Goal: Task Accomplishment & Management: Manage account settings

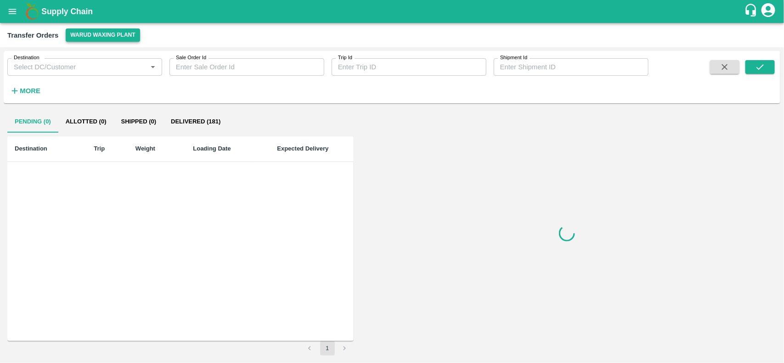
click at [96, 33] on button "Warud Waxing Plant" at bounding box center [103, 34] width 74 height 13
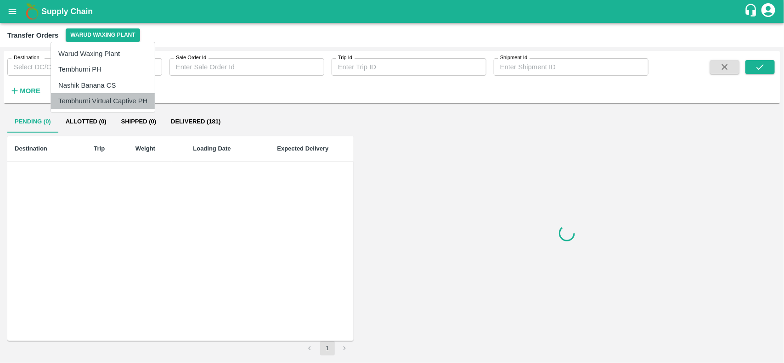
click at [99, 101] on li "Tembhurni Virtual Captive PH" at bounding box center [103, 101] width 104 height 16
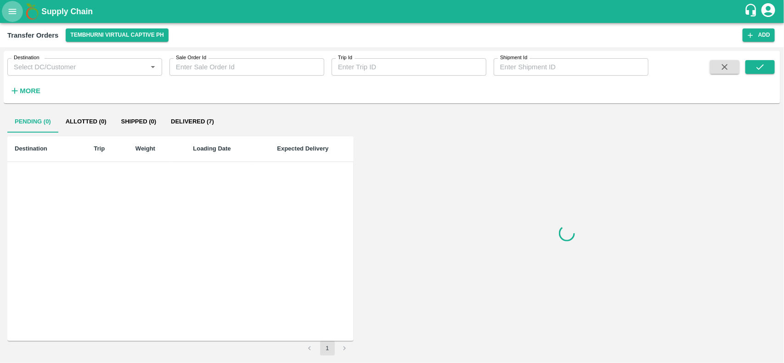
click at [7, 4] on button "open drawer" at bounding box center [12, 11] width 21 height 21
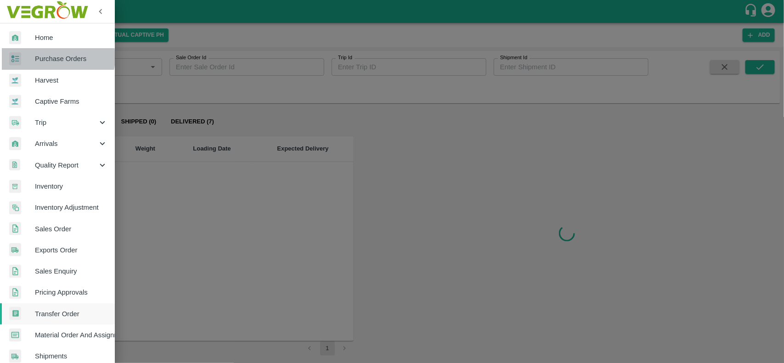
click at [52, 57] on span "Purchase Orders" at bounding box center [71, 59] width 73 height 10
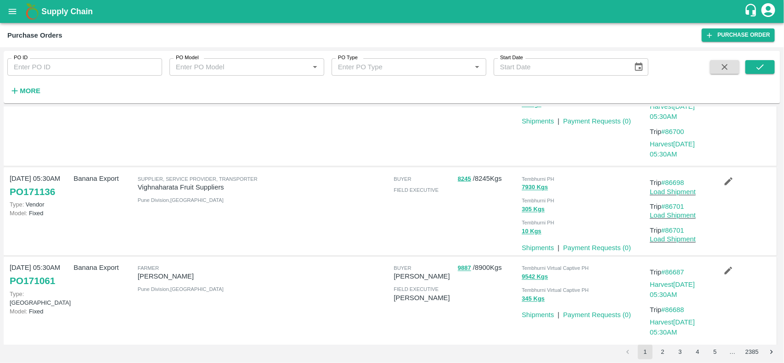
scroll to position [711, 0]
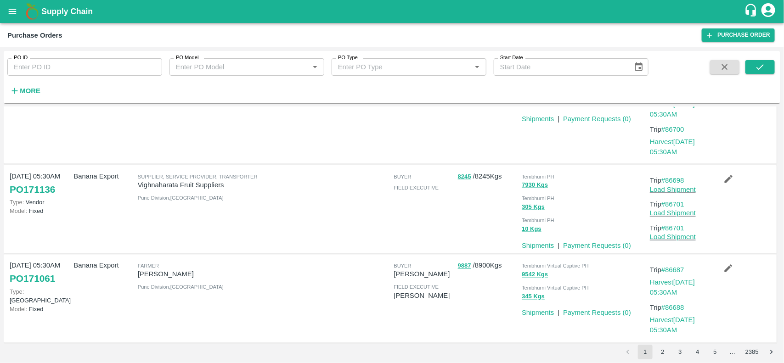
click at [209, 202] on div "Supplier, Service Provider, Transporter Vighnaharata Fruit Suppliers Pune Divis…" at bounding box center [198, 209] width 128 height 83
click at [213, 206] on div "Supplier, Service Provider, Transporter Vighnaharata Fruit Suppliers Pune Divis…" at bounding box center [198, 209] width 128 height 83
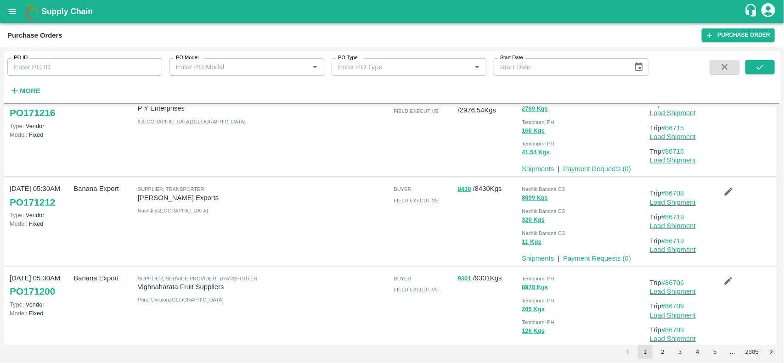
scroll to position [125, 0]
drag, startPoint x: 295, startPoint y: 319, endPoint x: 293, endPoint y: 313, distance: 7.1
click at [293, 313] on div at bounding box center [326, 310] width 128 height 83
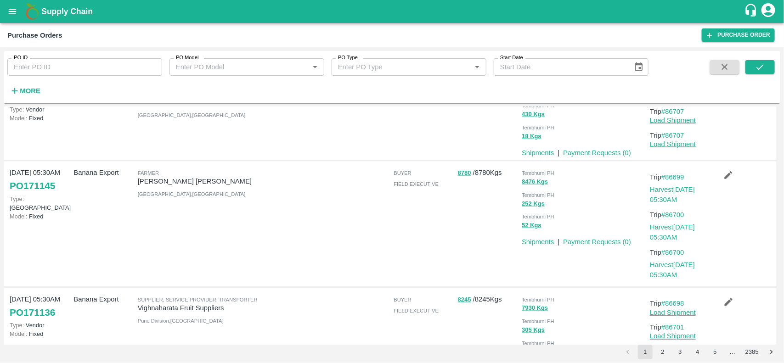
scroll to position [589, 0]
